Goal: Task Accomplishment & Management: Complete application form

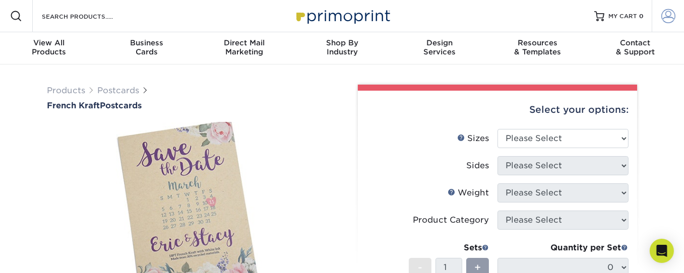
click at [669, 18] on span at bounding box center [668, 16] width 14 height 14
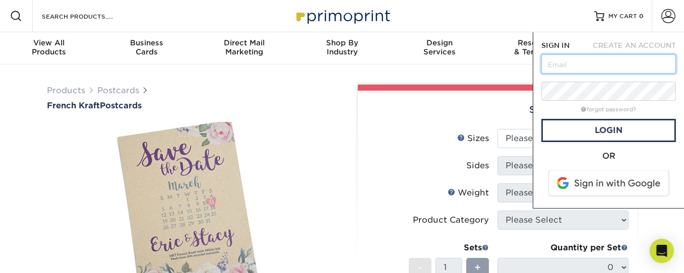
click at [598, 64] on input "text" at bounding box center [608, 63] width 135 height 19
type input "[EMAIL_ADDRESS][DOMAIN_NAME]"
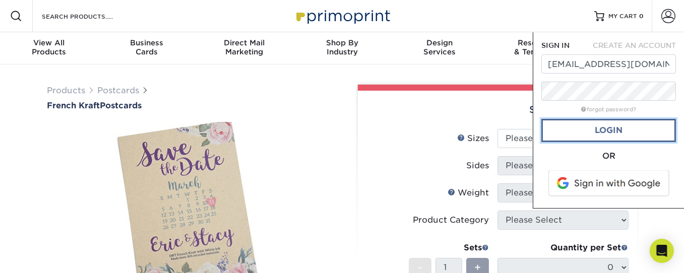
click at [630, 129] on link "Login" at bounding box center [608, 130] width 135 height 23
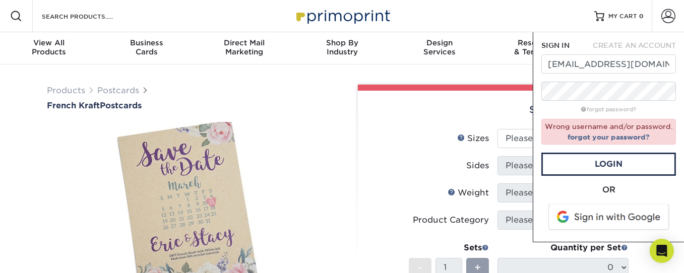
click at [634, 43] on span "CREATE AN ACCOUNT" at bounding box center [634, 45] width 83 height 8
type input "[EMAIL_ADDRESS][DOMAIN_NAME]"
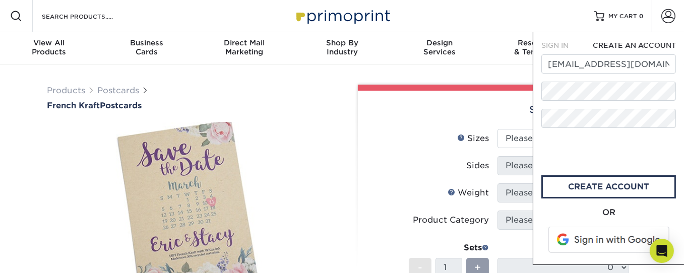
click at [637, 43] on span "CREATE AN ACCOUNT" at bounding box center [634, 45] width 83 height 8
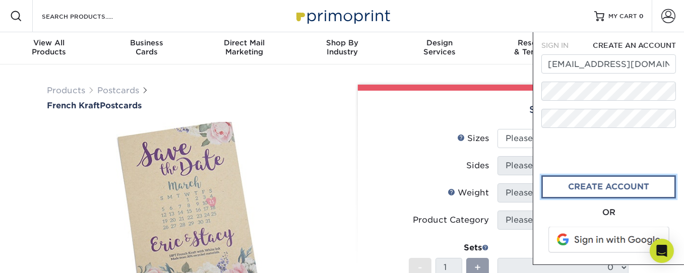
click at [576, 186] on link "create account" at bounding box center [608, 186] width 135 height 23
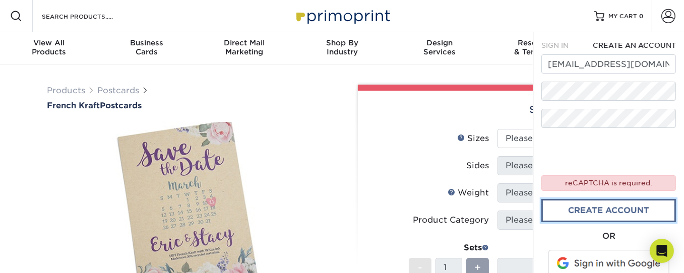
click at [602, 210] on link "create account" at bounding box center [608, 210] width 135 height 23
click at [331, 18] on img at bounding box center [342, 16] width 101 height 22
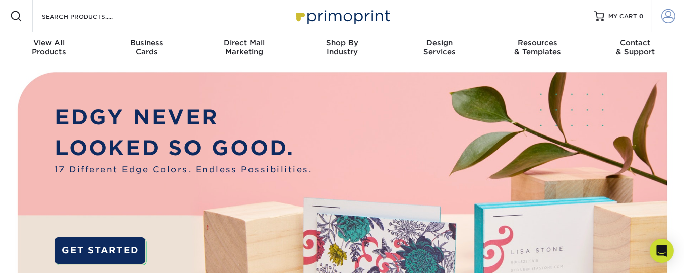
click at [670, 12] on span at bounding box center [668, 16] width 14 height 14
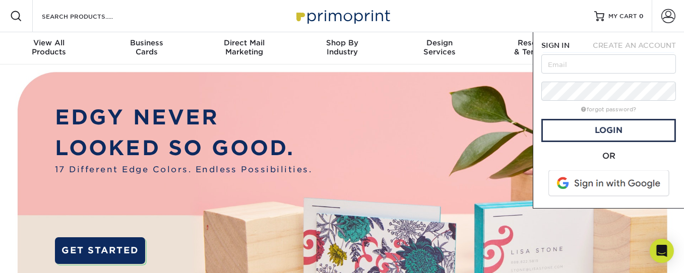
click at [635, 45] on span "CREATE AN ACCOUNT" at bounding box center [634, 45] width 83 height 8
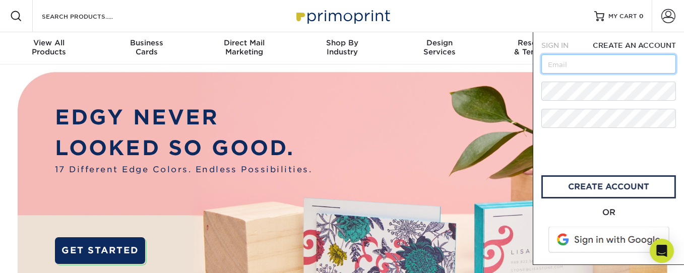
click at [574, 67] on input "text" at bounding box center [608, 63] width 135 height 19
type input "[EMAIL_ADDRESS][DOMAIN_NAME]"
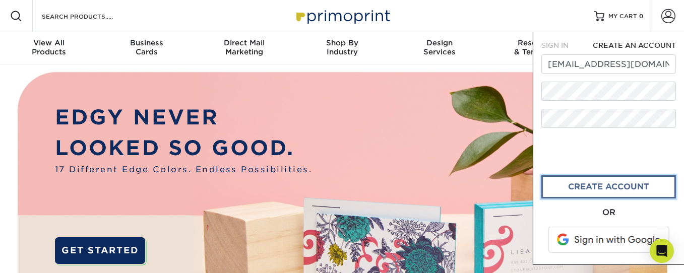
click at [579, 185] on link "create account" at bounding box center [608, 186] width 135 height 23
